Goal: Transaction & Acquisition: Purchase product/service

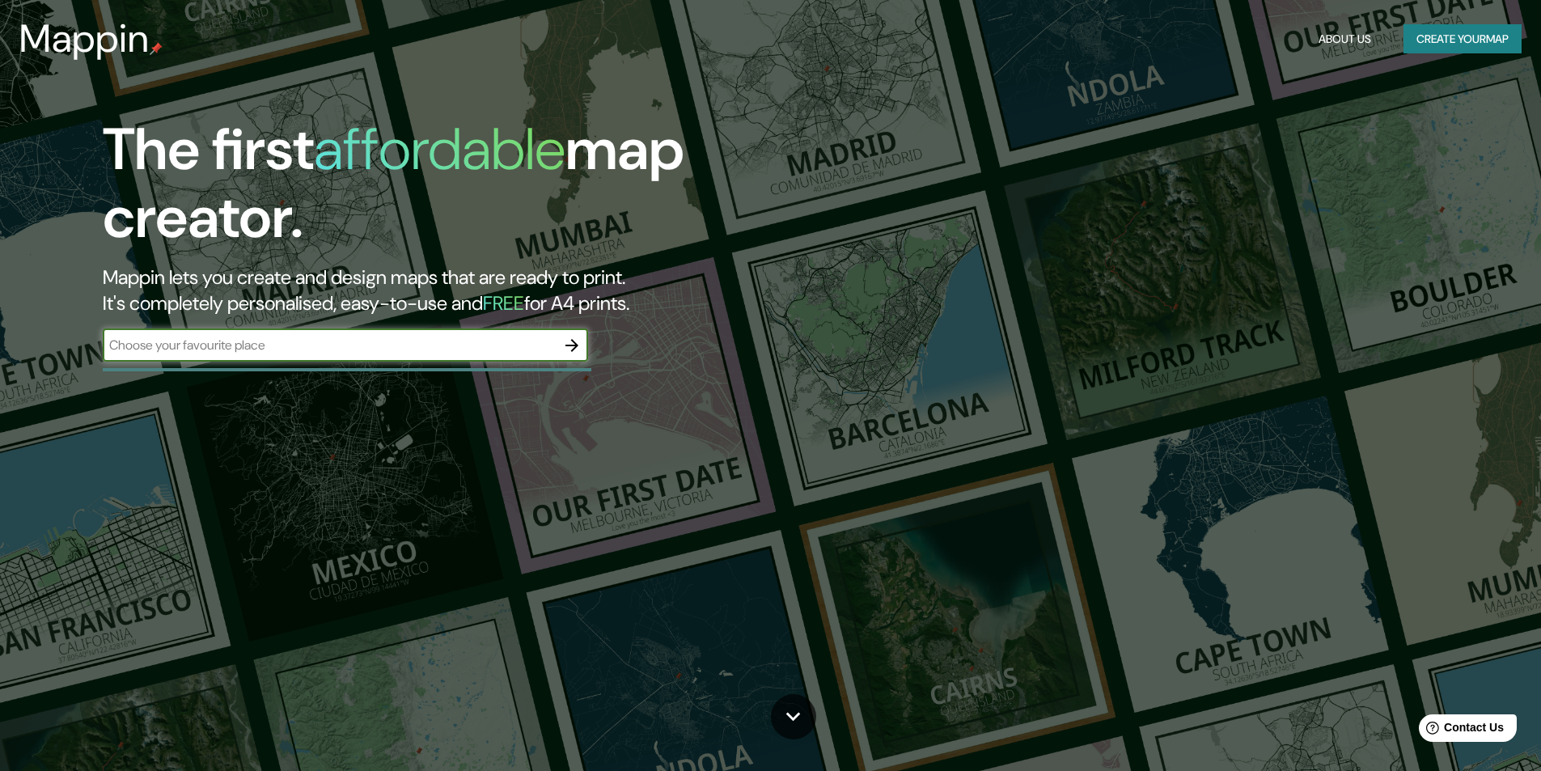
click at [358, 348] on input "text" at bounding box center [329, 345] width 453 height 19
click at [580, 349] on icon "button" at bounding box center [571, 345] width 19 height 19
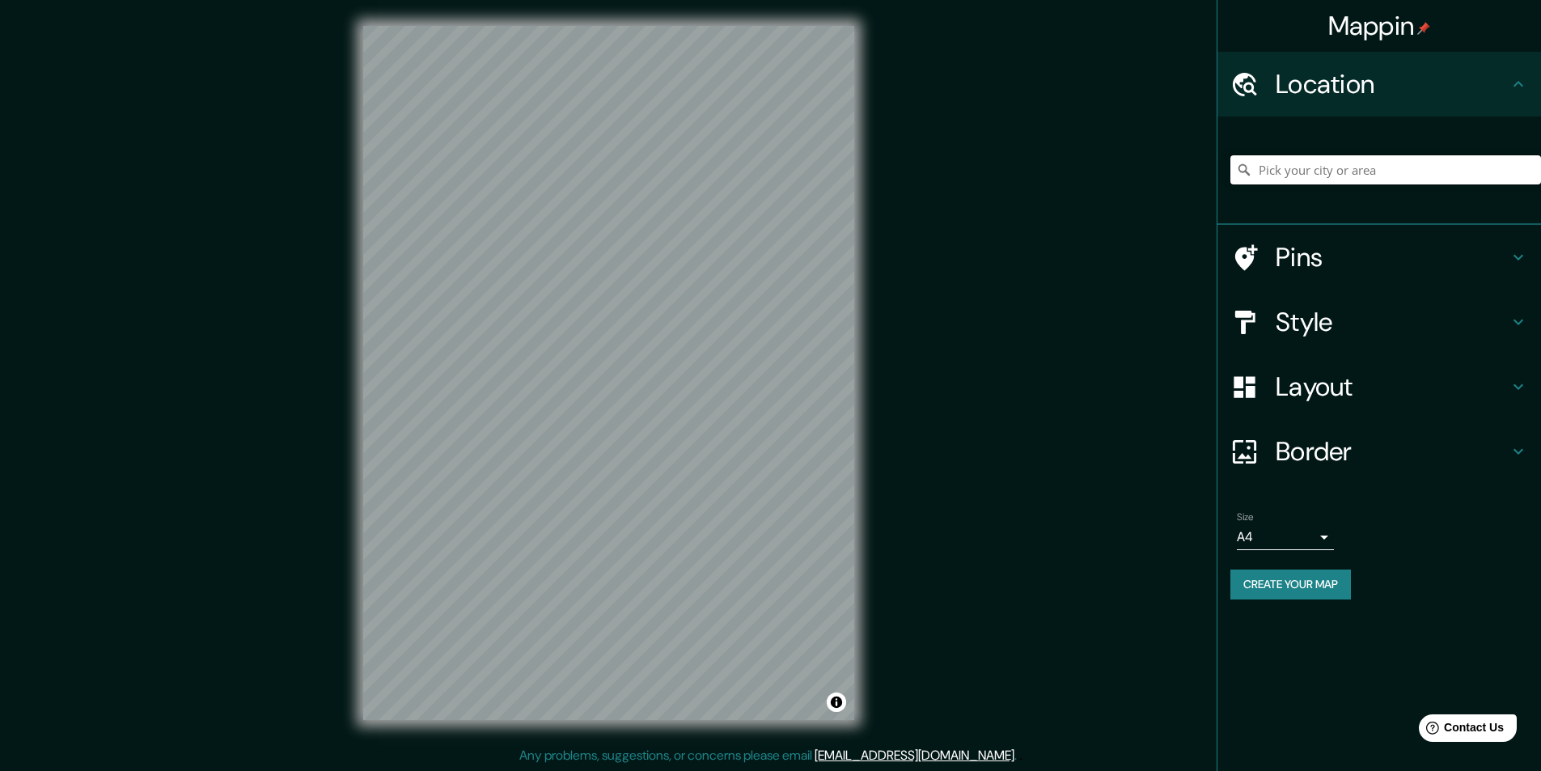
click at [1313, 176] on input "Pick your city or area" at bounding box center [1385, 169] width 311 height 29
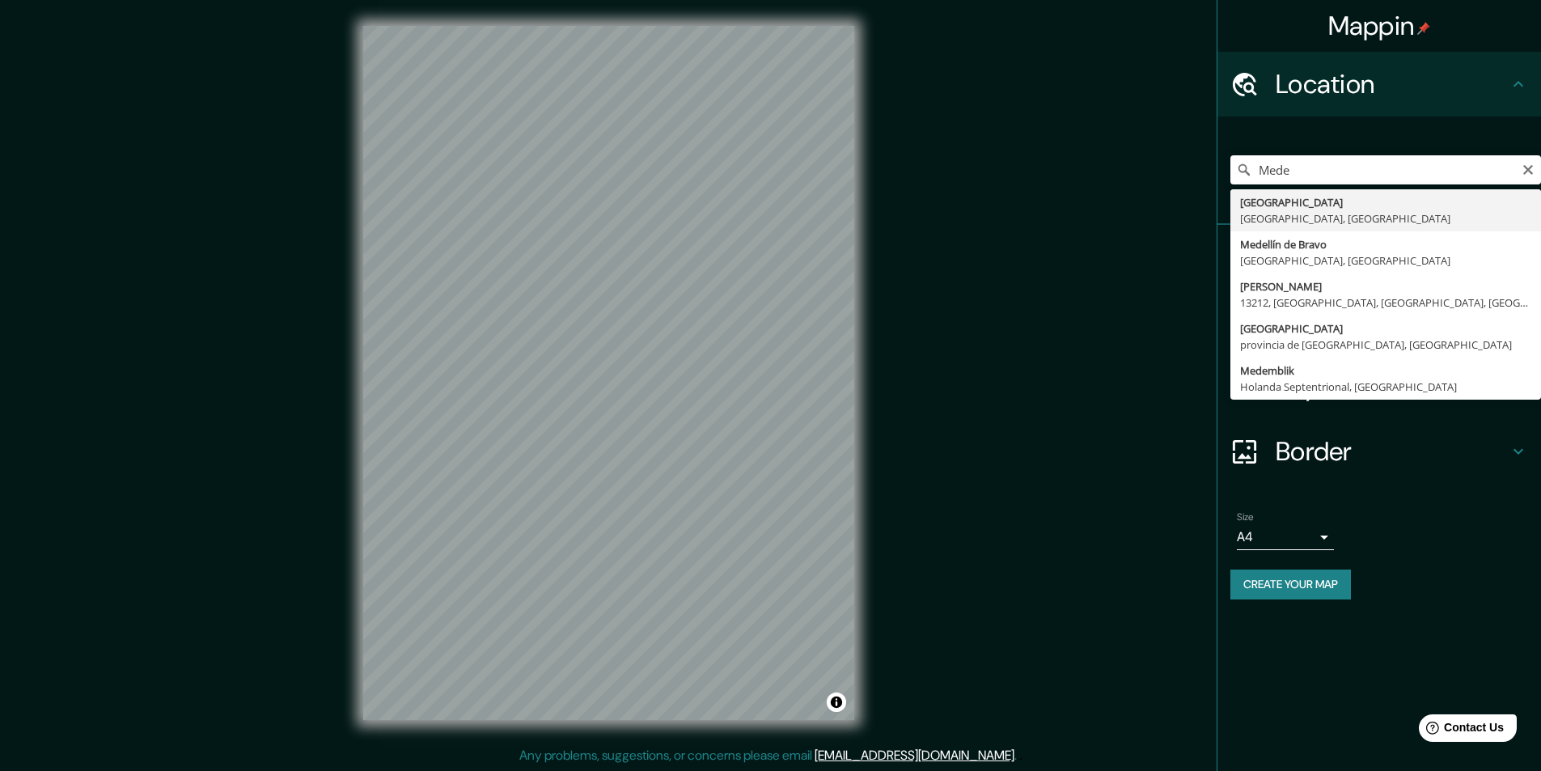
type input "Medellín, Antioquia, Colombia"
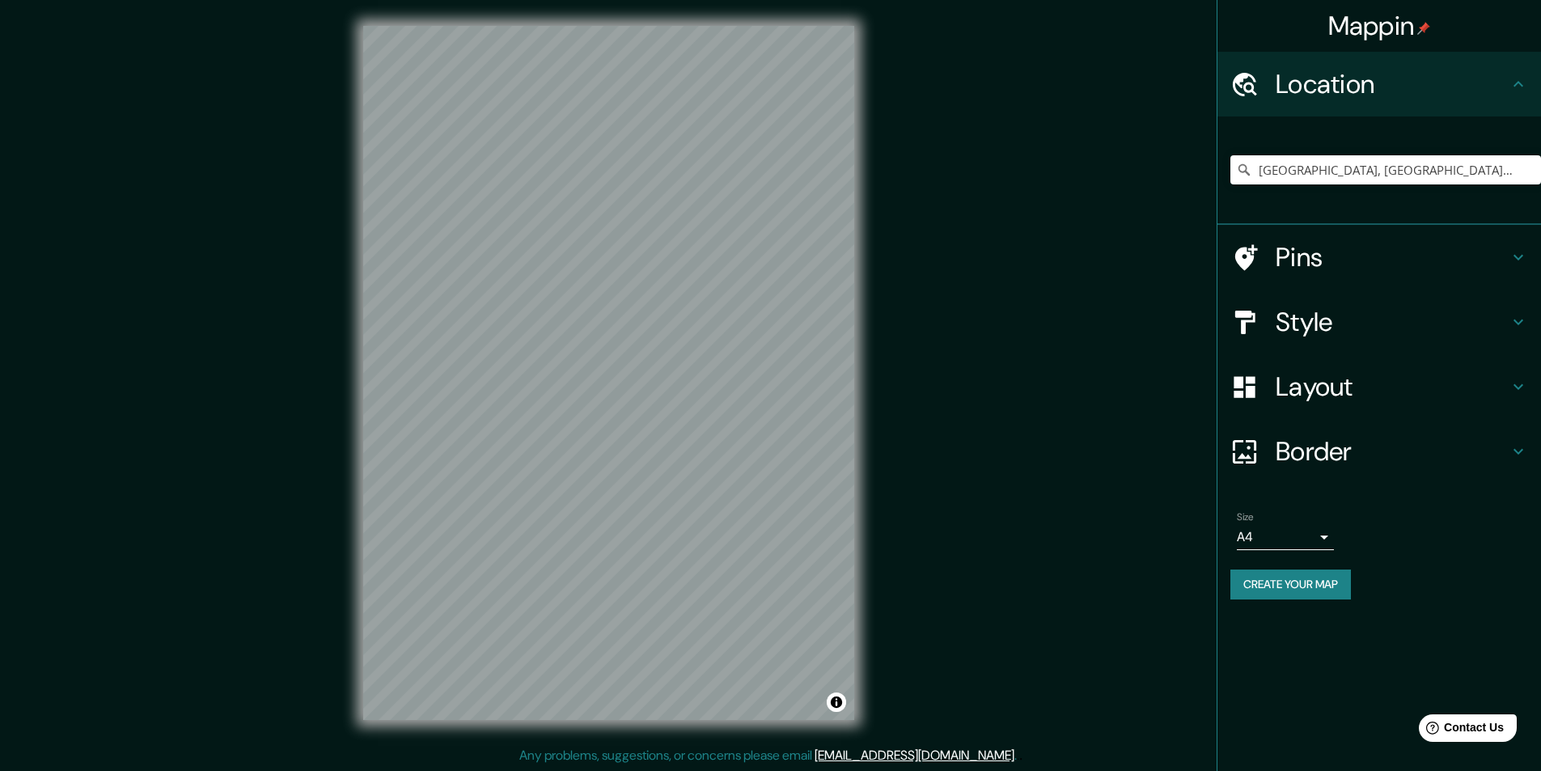
click at [1492, 323] on h4 "Style" at bounding box center [1392, 322] width 233 height 32
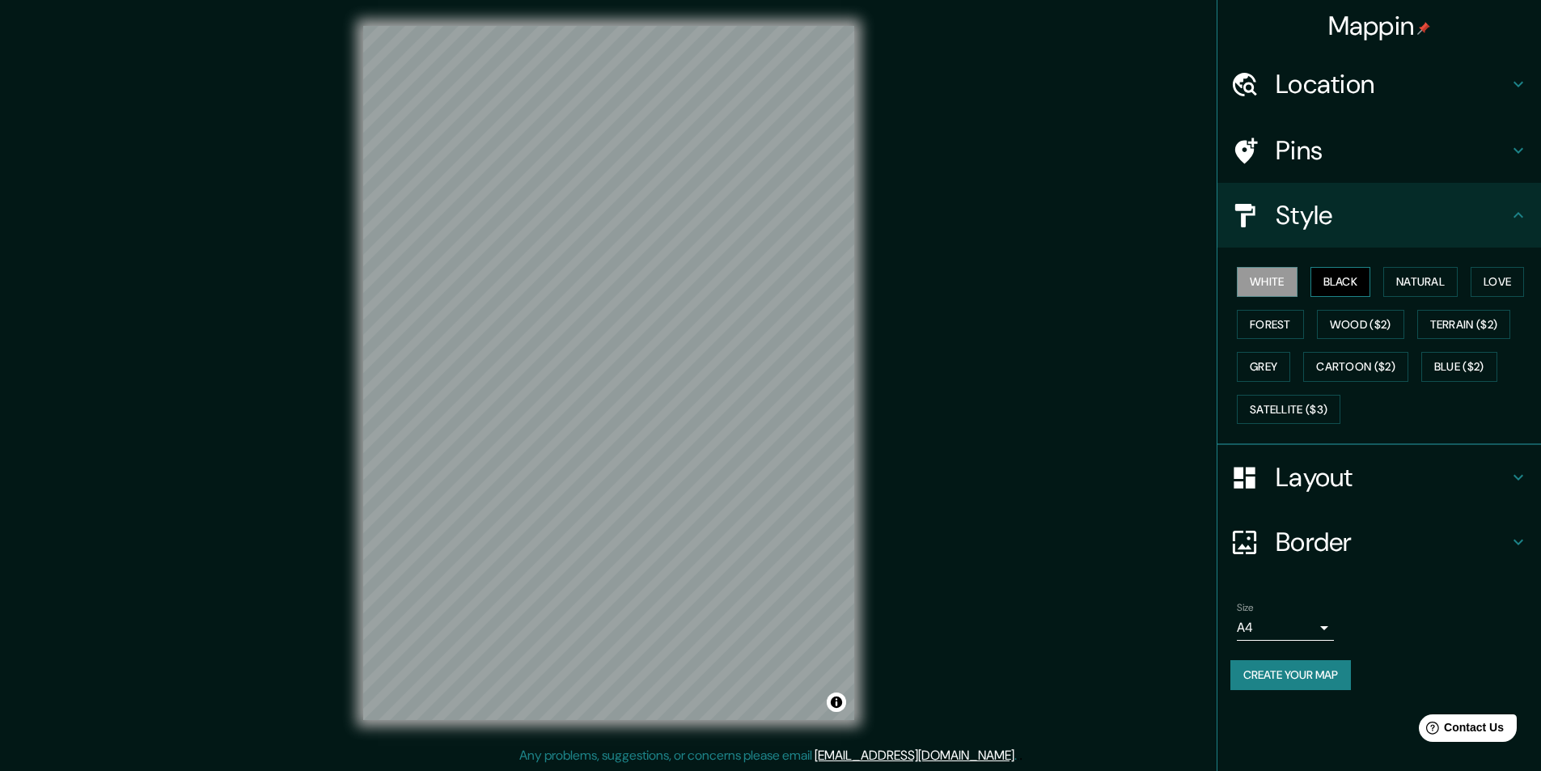
click at [1329, 291] on button "Black" at bounding box center [1340, 282] width 61 height 30
click at [1419, 286] on button "Natural" at bounding box center [1420, 282] width 74 height 30
click at [1509, 280] on button "Love" at bounding box center [1497, 282] width 53 height 30
click at [1251, 318] on button "Forest" at bounding box center [1270, 325] width 67 height 30
click at [1362, 326] on button "Wood ($2)" at bounding box center [1360, 325] width 87 height 30
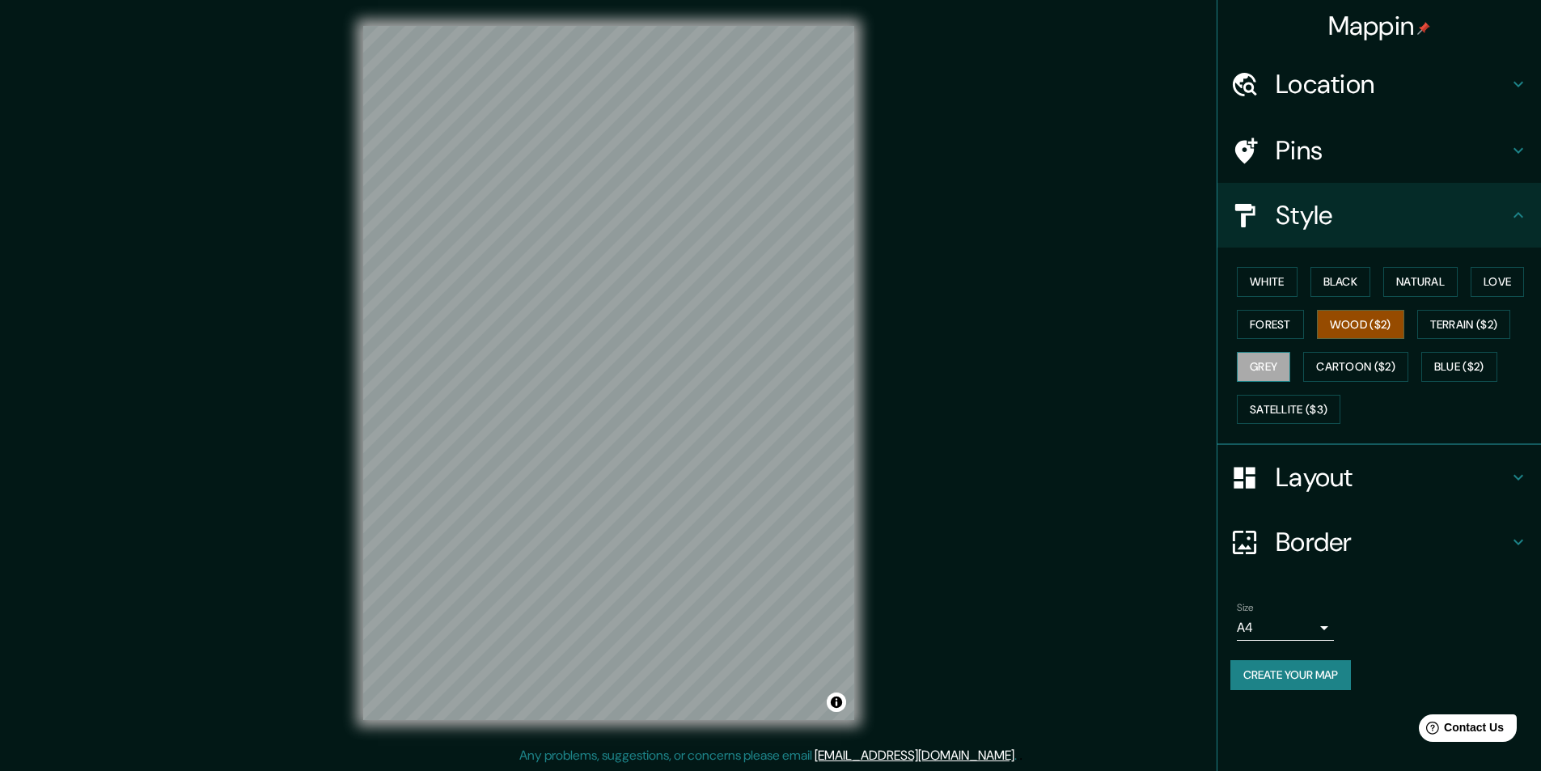
click at [1275, 362] on button "Grey" at bounding box center [1263, 367] width 53 height 30
click at [1361, 366] on button "Cartoon ($2)" at bounding box center [1355, 367] width 105 height 30
click at [1277, 263] on div "White Black Natural Love Forest Wood ($2) Terrain ($2) Grey Cartoon ($2) Blue (…" at bounding box center [1385, 345] width 311 height 170
click at [1278, 287] on button "White" at bounding box center [1267, 282] width 61 height 30
click at [1323, 625] on body "Mappin Location Medellín, Antioquia, Colombia Pins Style White Black Natural Lo…" at bounding box center [770, 385] width 1541 height 771
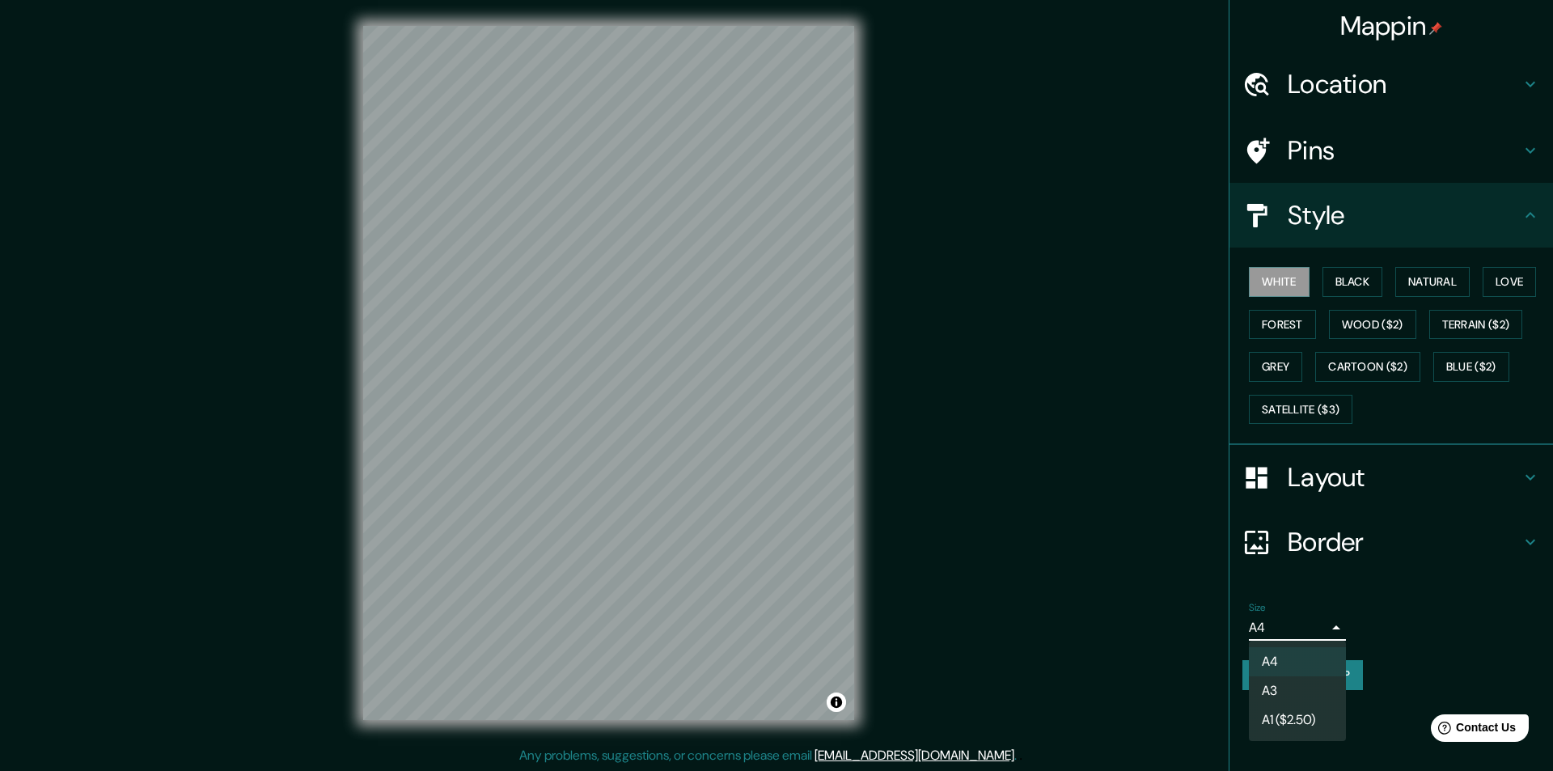
click at [1338, 628] on div at bounding box center [776, 385] width 1553 height 771
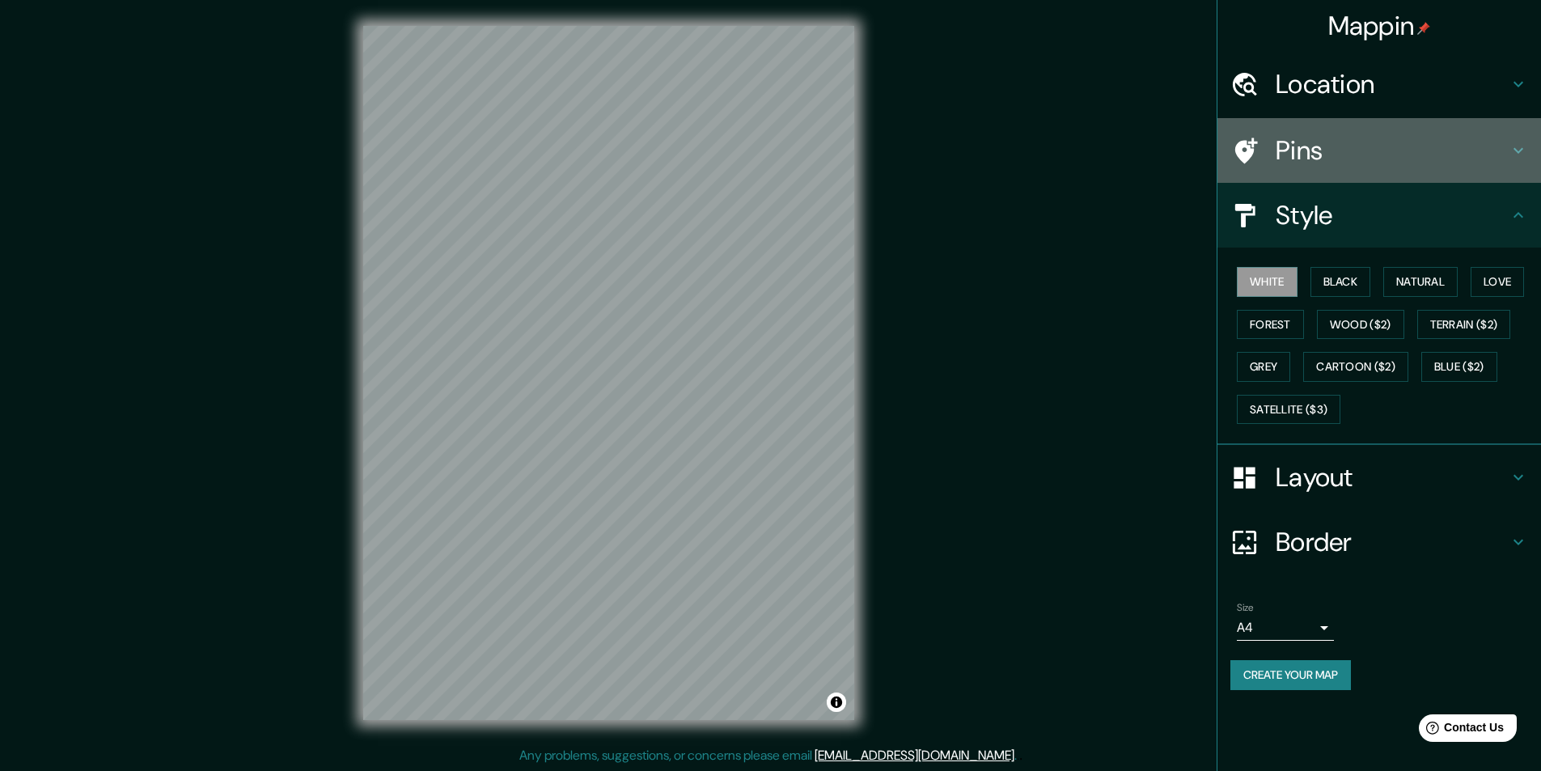
click at [1355, 142] on h4 "Pins" at bounding box center [1392, 150] width 233 height 32
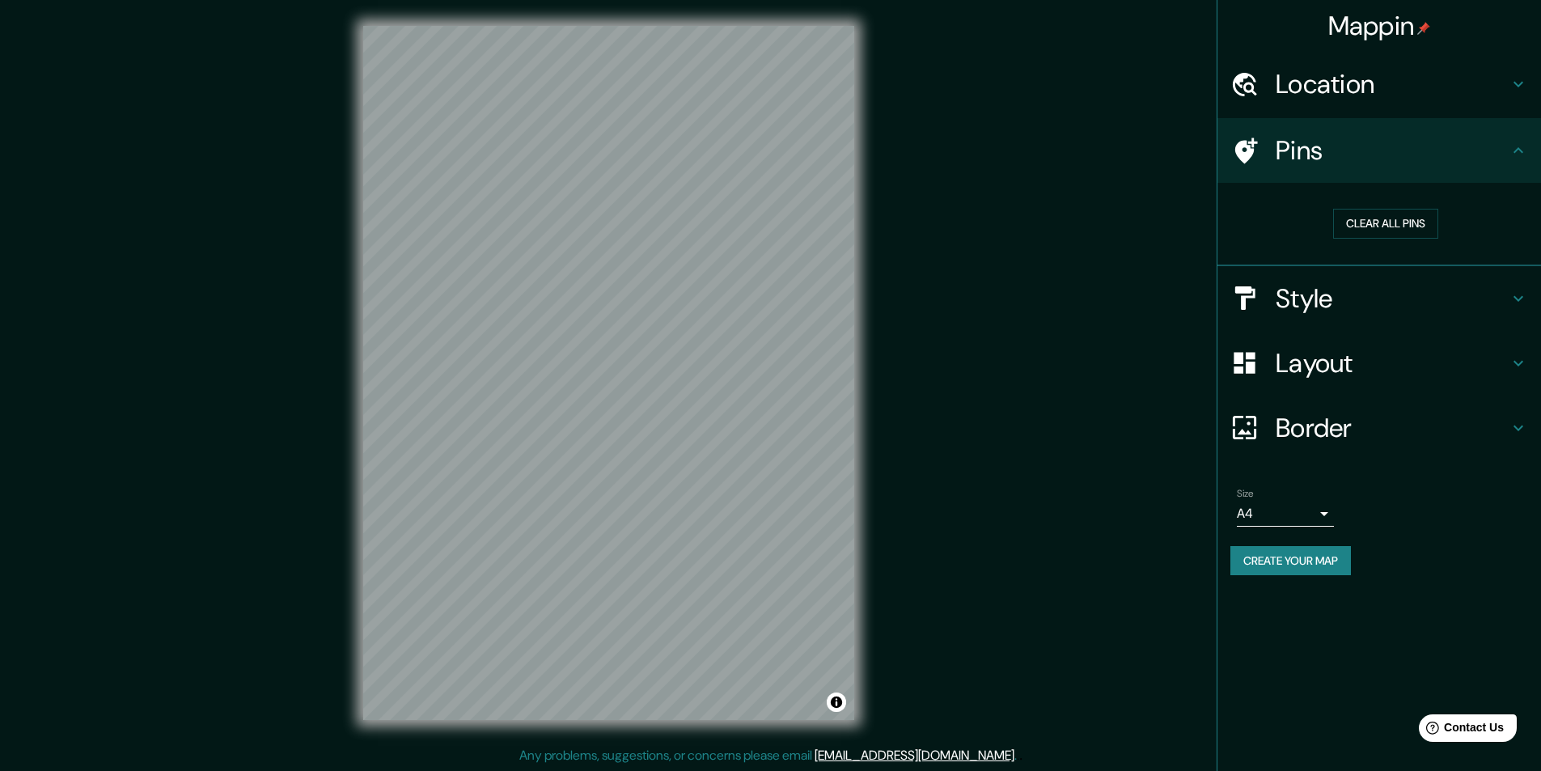
click at [1515, 146] on icon at bounding box center [1518, 150] width 19 height 19
click at [1522, 152] on icon at bounding box center [1518, 150] width 10 height 6
click at [959, 497] on div "Mappin Location Medellín, Antioquia, Colombia Pins Clear all pins Style Layout …" at bounding box center [770, 385] width 1541 height 772
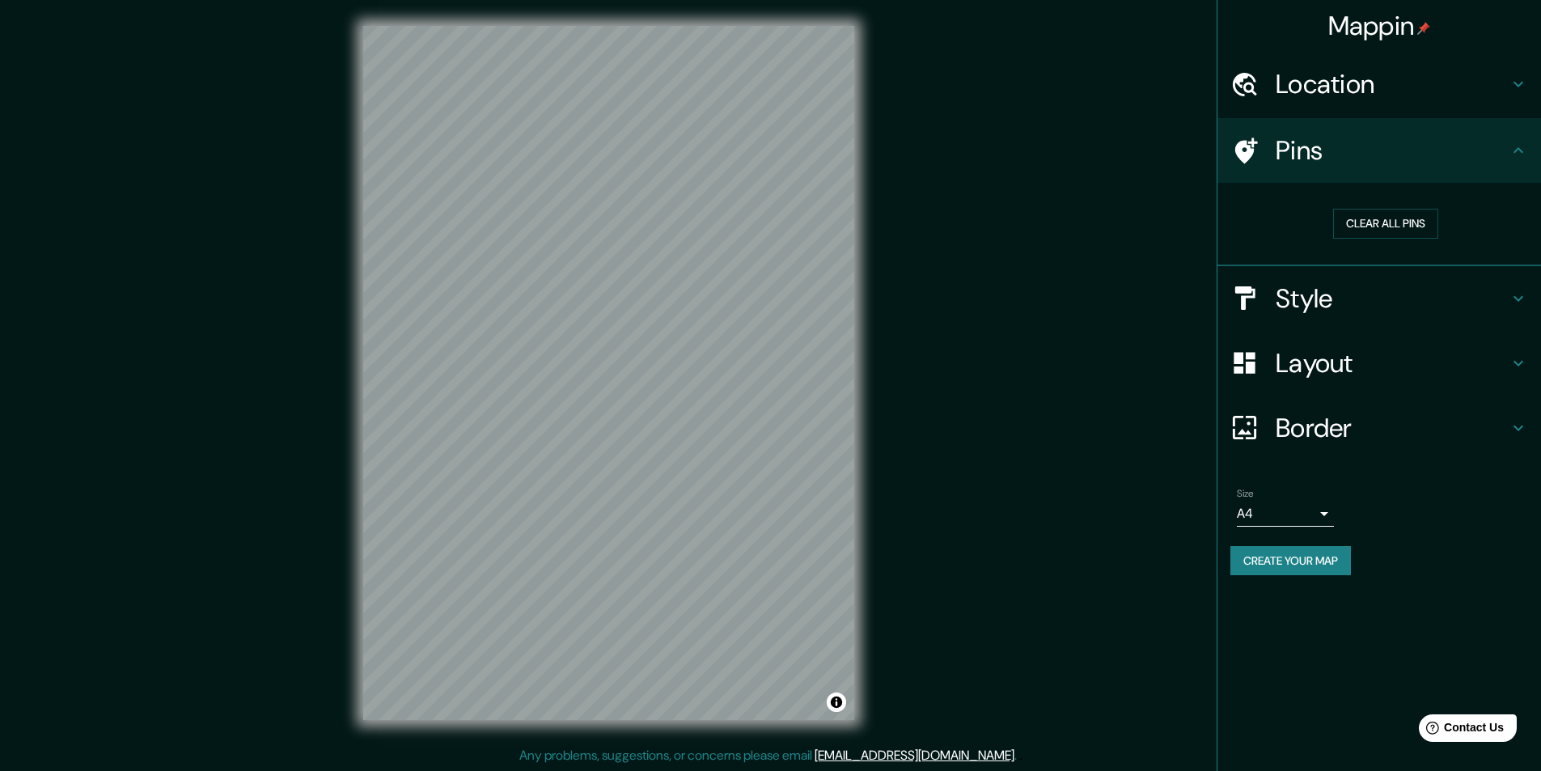
click at [1310, 672] on div "Mappin Location Medellín, Antioquia, Colombia Pins Clear all pins Style Layout …" at bounding box center [1379, 385] width 324 height 771
click at [1336, 304] on h4 "Style" at bounding box center [1392, 298] width 233 height 32
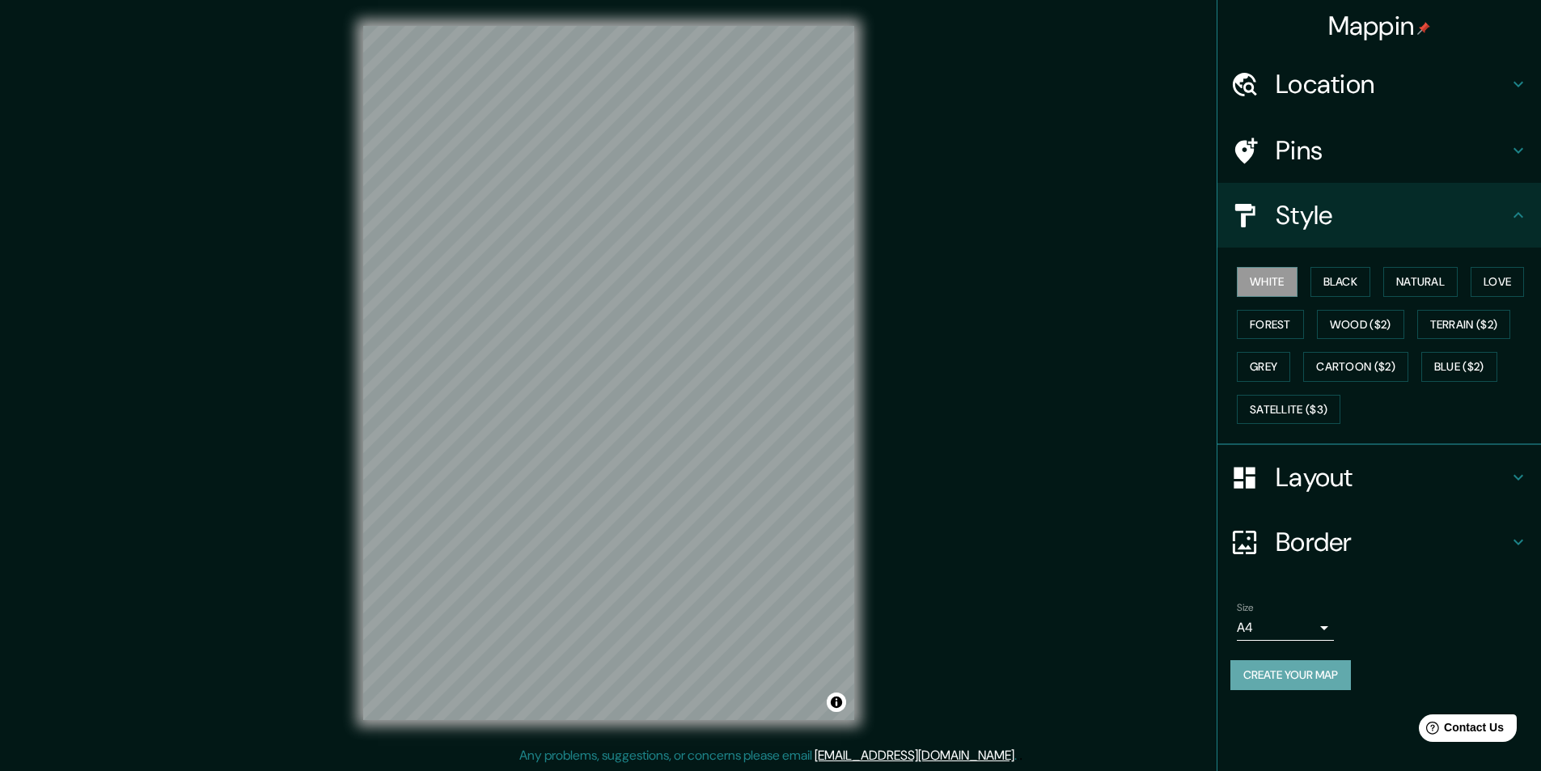
click at [1301, 673] on button "Create your map" at bounding box center [1290, 675] width 121 height 30
